Goal: Task Accomplishment & Management: Manage account settings

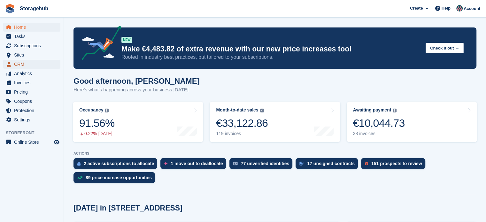
click at [32, 64] on span "CRM" at bounding box center [33, 64] width 38 height 9
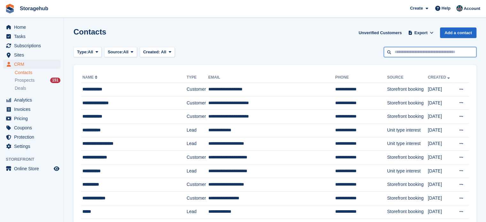
click at [389, 53] on input "text" at bounding box center [430, 52] width 93 height 11
type input "*****"
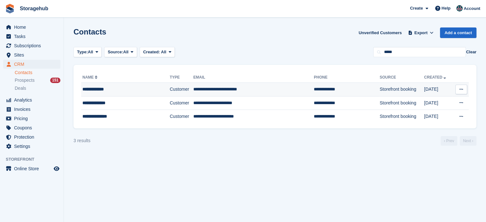
click at [141, 85] on td "**********" at bounding box center [125, 90] width 89 height 14
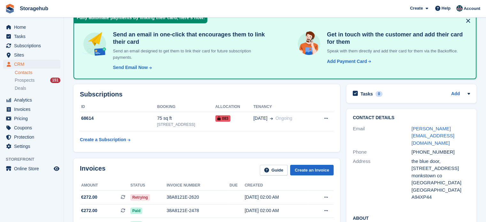
scroll to position [29, 0]
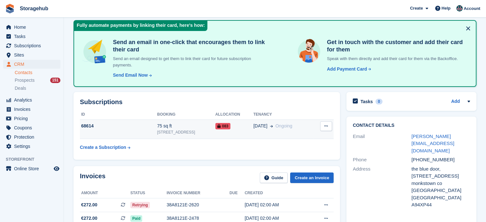
click at [187, 122] on td "75 sq ft 5 Fern Road, Sandyford, Dublin, D18 V6R3" at bounding box center [186, 130] width 58 height 20
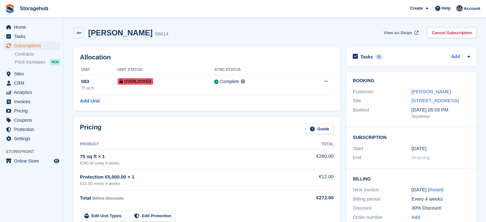
click at [405, 36] on link "View on Stripe" at bounding box center [400, 32] width 39 height 11
click at [75, 28] on link at bounding box center [79, 32] width 11 height 11
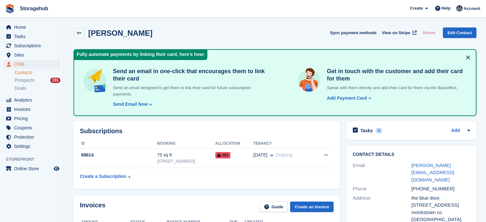
scroll to position [29, 0]
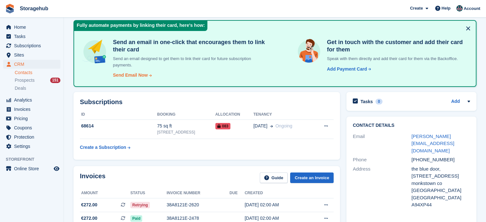
click at [145, 77] on div "Send Email Now" at bounding box center [130, 75] width 35 height 7
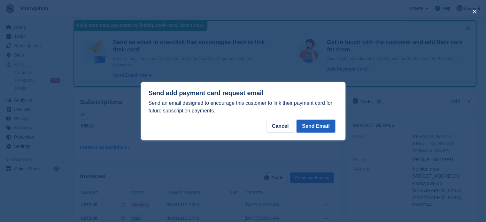
click at [303, 129] on button "Send Email" at bounding box center [316, 126] width 38 height 13
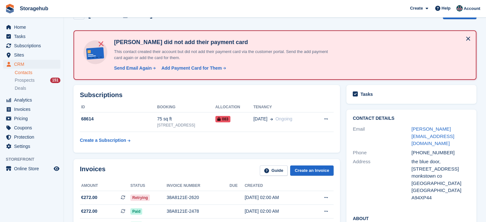
scroll to position [19, 0]
click at [216, 69] on div "Add Payment Card for Them" at bounding box center [191, 68] width 60 height 7
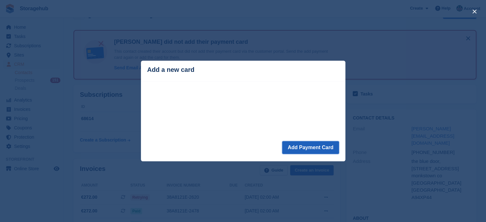
click at [313, 149] on button "Add Payment Card" at bounding box center [310, 147] width 57 height 13
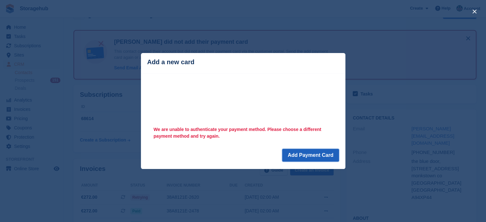
click at [324, 157] on button "Add Payment Card" at bounding box center [310, 155] width 57 height 13
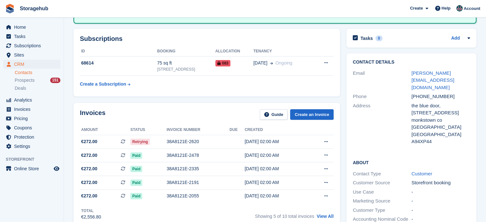
scroll to position [13, 0]
